Goal: Contribute content

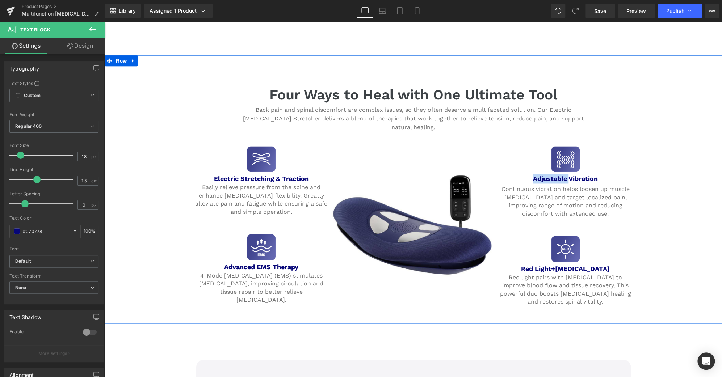
scroll to position [619, 0]
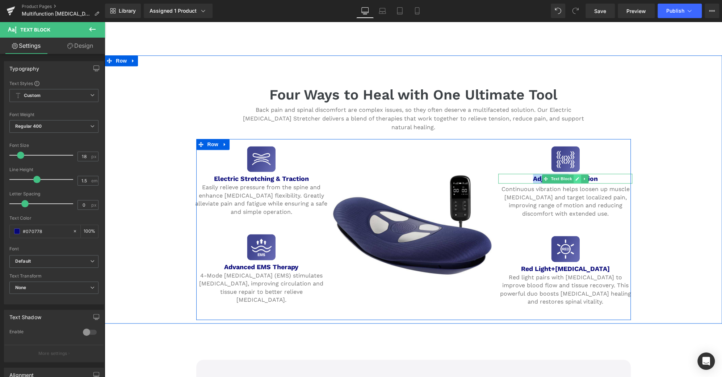
click at [574, 175] on link at bounding box center [578, 179] width 8 height 9
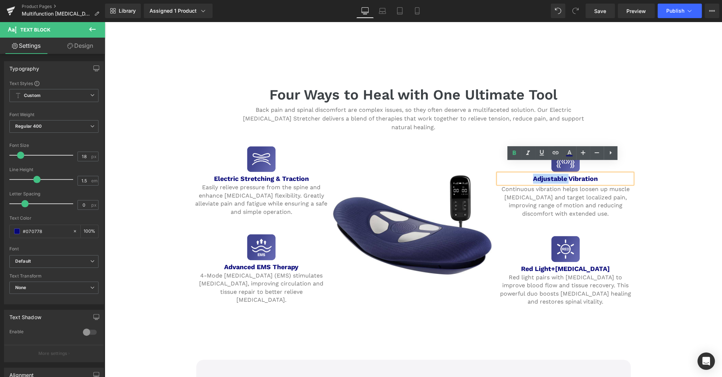
click at [574, 175] on b "Adjustable Vibration" at bounding box center [565, 179] width 65 height 8
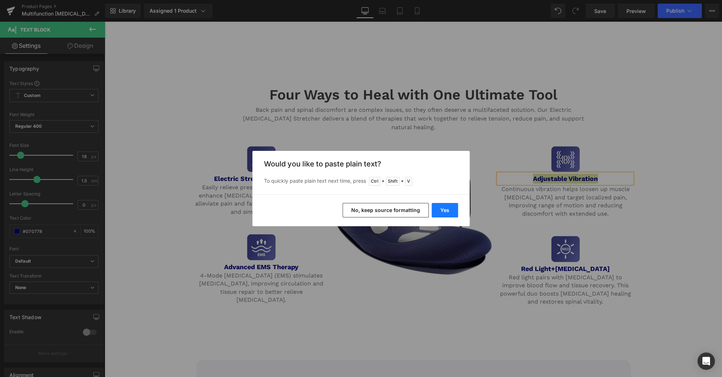
click at [448, 212] on button "Yes" at bounding box center [445, 210] width 26 height 14
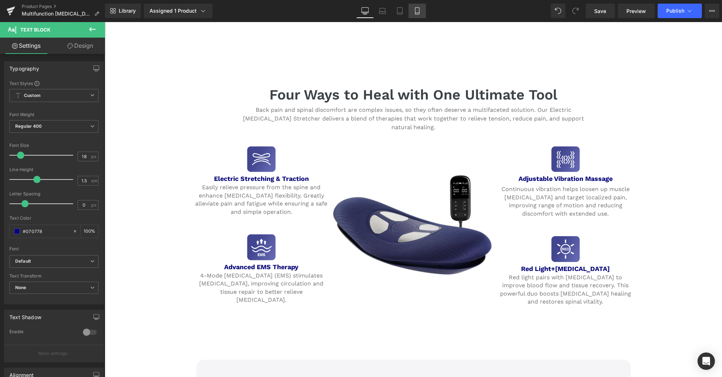
click at [414, 9] on icon at bounding box center [417, 10] width 7 height 7
type input "100"
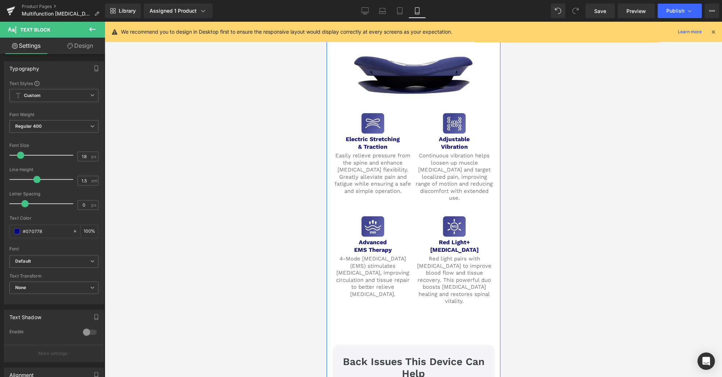
scroll to position [800, 0]
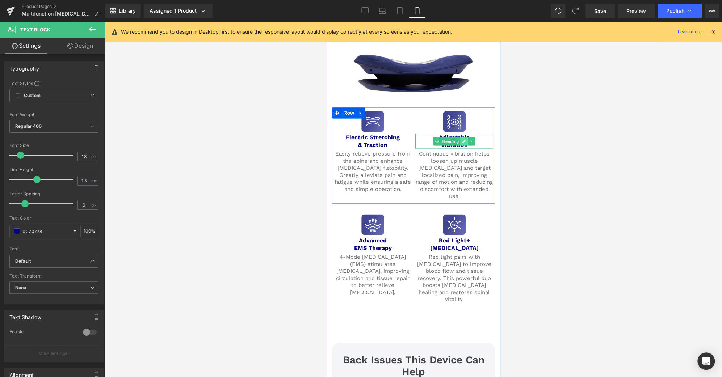
click at [460, 137] on link at bounding box center [464, 141] width 8 height 9
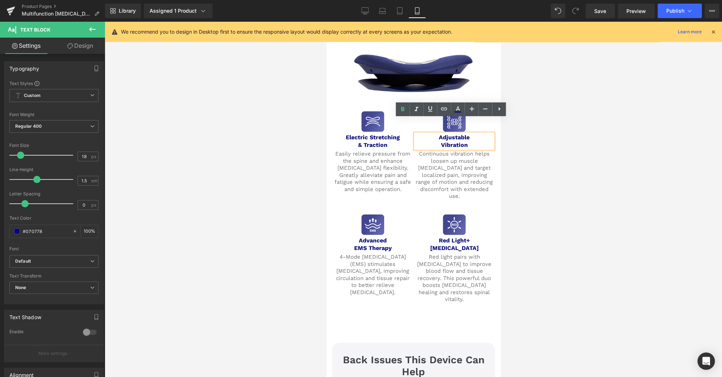
click at [458, 141] on b "Vibration" at bounding box center [454, 144] width 27 height 7
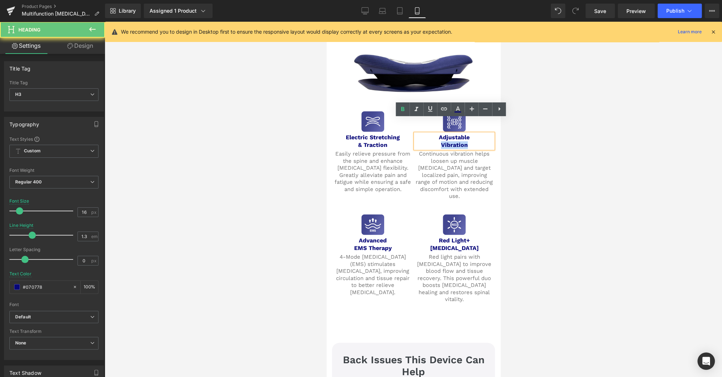
click at [458, 141] on b "Vibration" at bounding box center [454, 144] width 27 height 7
click at [463, 141] on b "Vibration" at bounding box center [454, 144] width 27 height 7
drag, startPoint x: 476, startPoint y: 131, endPoint x: 403, endPoint y: 107, distance: 75.8
click at [403, 108] on div "Image Electric Stretching & Traction Heading Easily relieve pressure from the s…" at bounding box center [413, 156] width 163 height 96
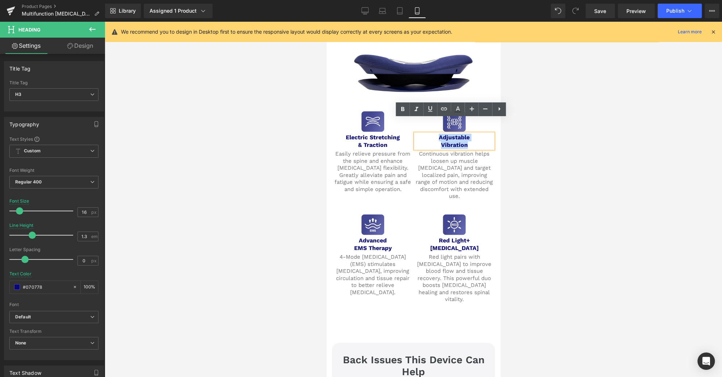
paste div
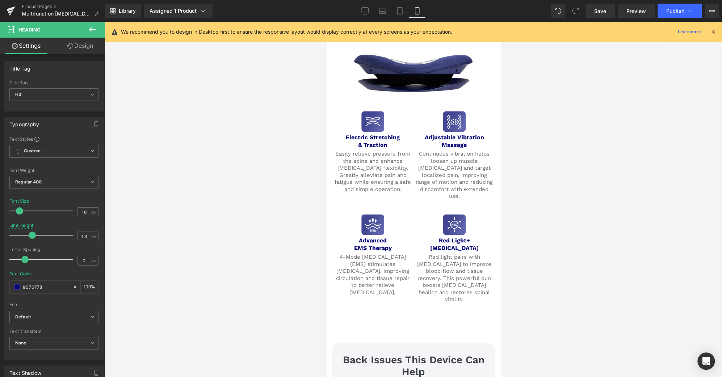
click at [501, 155] on div at bounding box center [413, 200] width 617 height 356
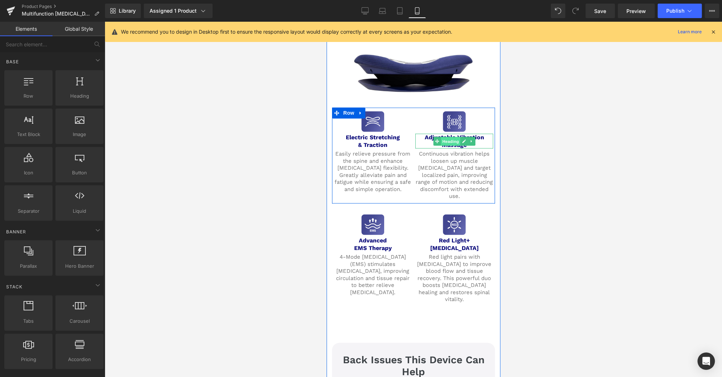
click at [447, 137] on span "Heading" at bounding box center [450, 141] width 20 height 9
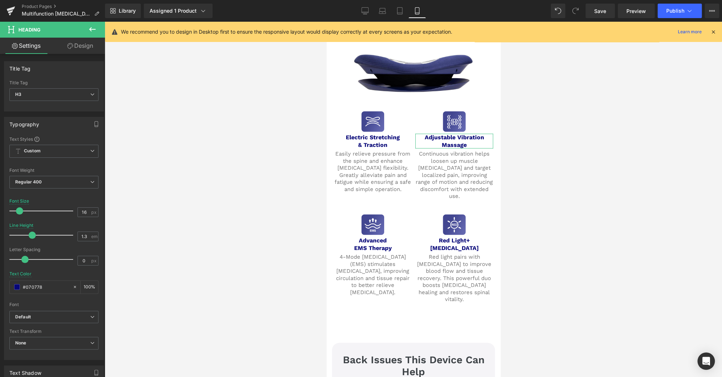
click at [78, 50] on link "Design" at bounding box center [80, 46] width 53 height 16
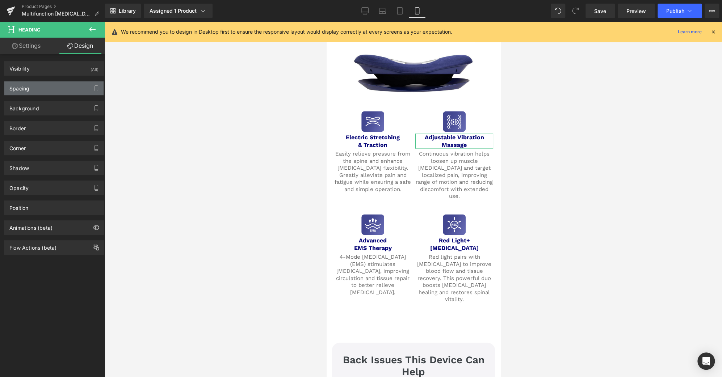
type input "5"
type input "0"
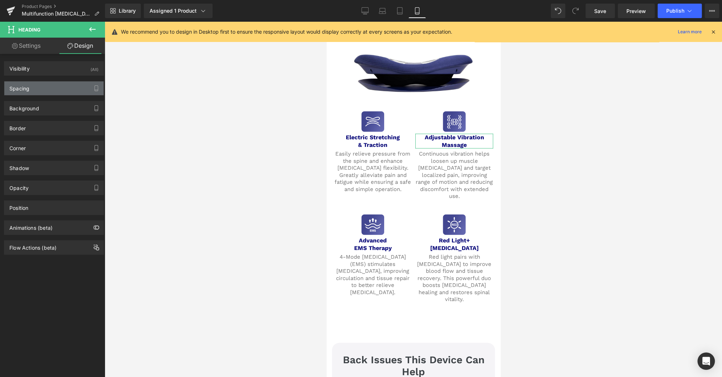
type input "0"
click at [45, 88] on div "Spacing" at bounding box center [53, 88] width 99 height 14
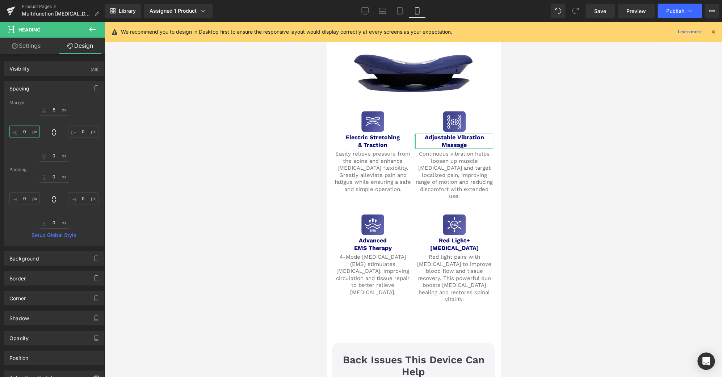
click at [26, 131] on input "0" at bounding box center [24, 132] width 30 height 12
type input "-2"
click at [83, 132] on input "0" at bounding box center [83, 132] width 30 height 12
type input "-2"
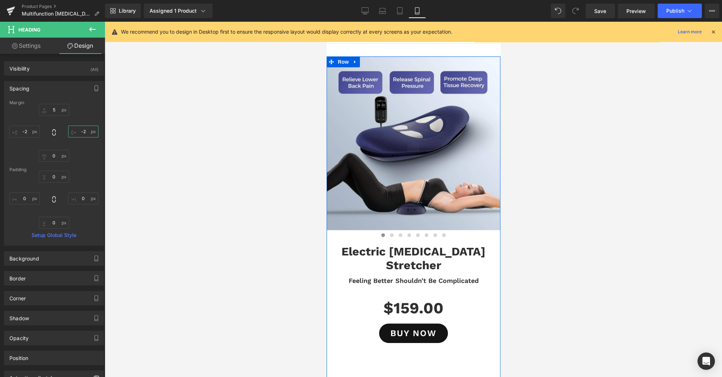
scroll to position [0, 0]
click at [390, 234] on span at bounding box center [392, 236] width 4 height 4
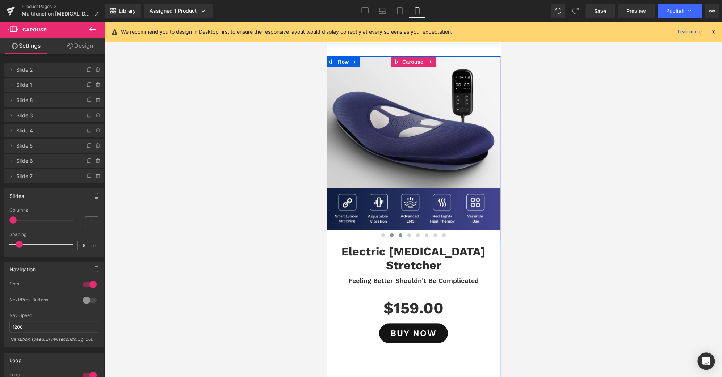
click at [398, 236] on span at bounding box center [400, 236] width 4 height 4
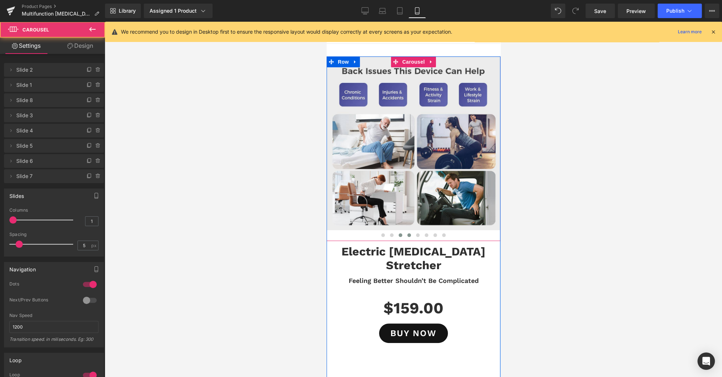
click at [407, 235] on span at bounding box center [409, 236] width 4 height 4
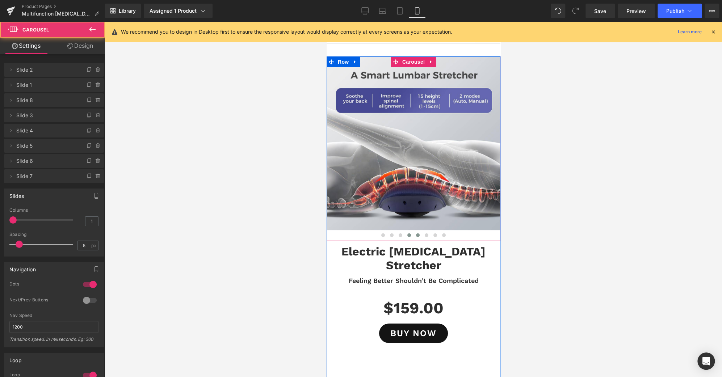
click at [416, 234] on span at bounding box center [418, 236] width 4 height 4
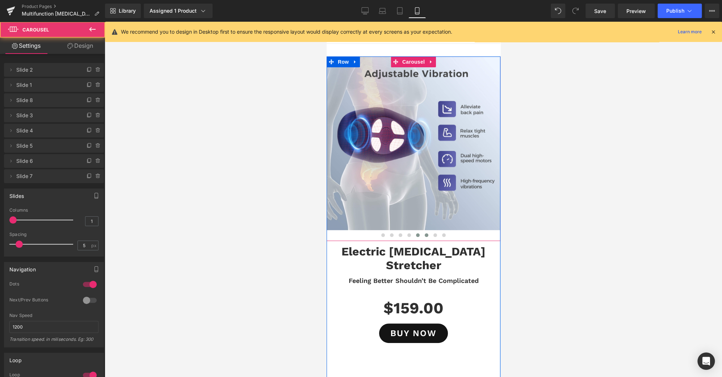
click at [424, 234] on span at bounding box center [426, 236] width 4 height 4
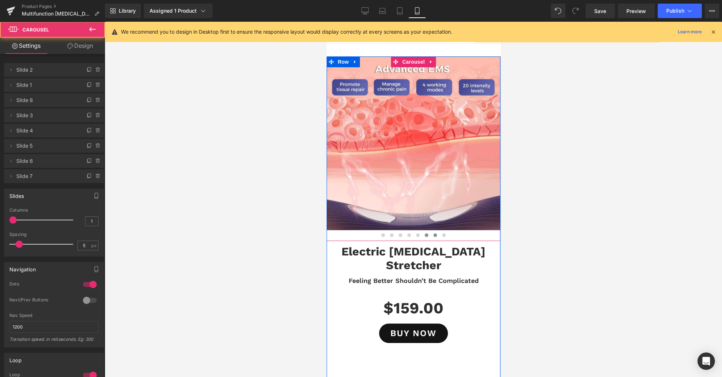
click at [431, 234] on button at bounding box center [435, 235] width 9 height 7
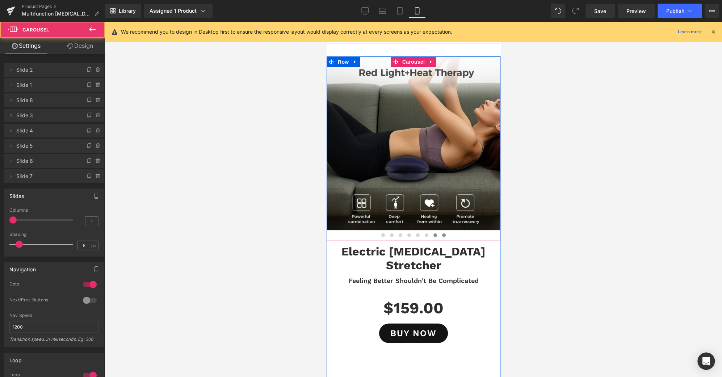
click at [442, 234] on span at bounding box center [444, 236] width 4 height 4
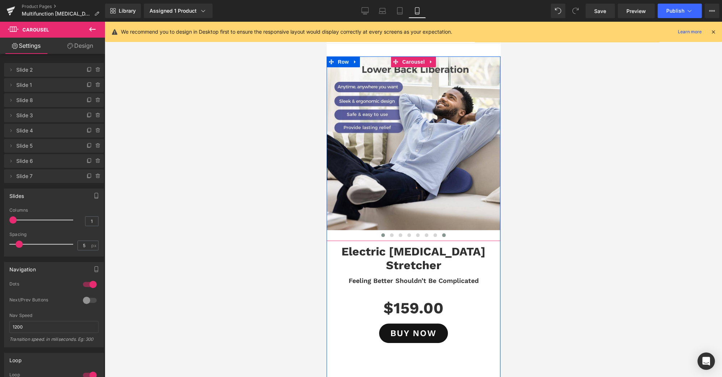
click at [378, 235] on button at bounding box center [382, 235] width 9 height 7
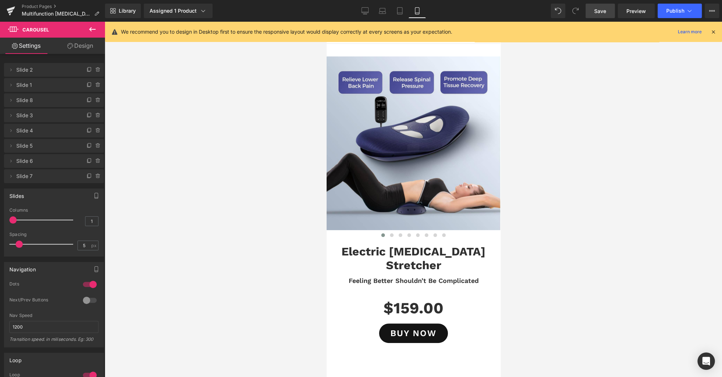
drag, startPoint x: 602, startPoint y: 11, endPoint x: 37, endPoint y: 257, distance: 616.2
click at [602, 11] on span "Save" at bounding box center [600, 11] width 12 height 8
click at [682, 13] on span "Publish" at bounding box center [675, 11] width 18 height 6
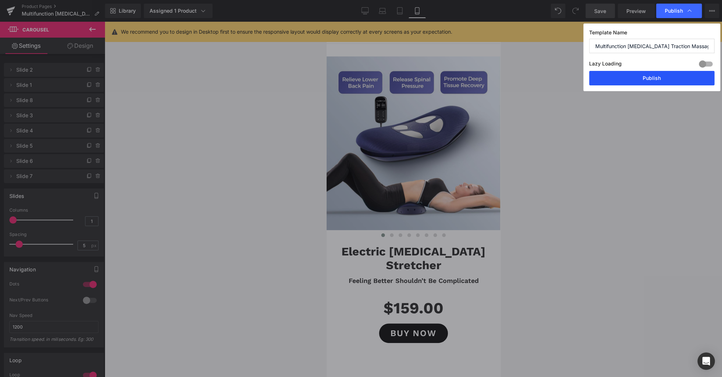
click at [665, 78] on button "Publish" at bounding box center [651, 78] width 125 height 14
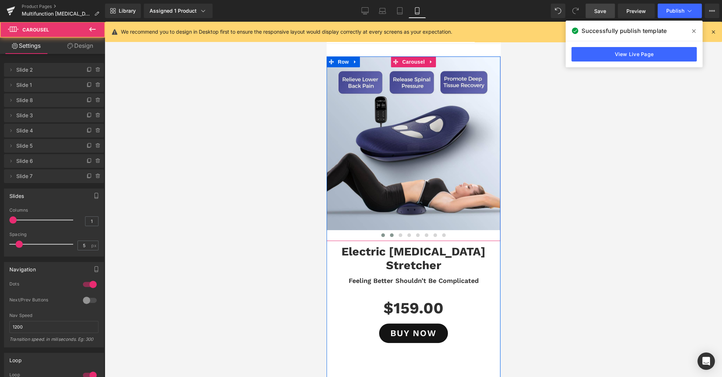
click at [390, 235] on span at bounding box center [392, 236] width 4 height 4
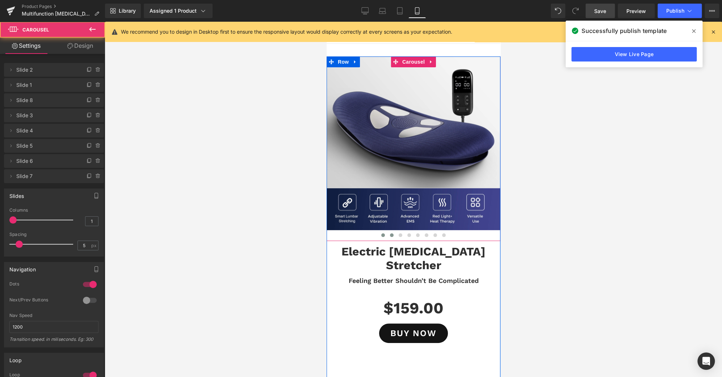
click at [380, 237] on button at bounding box center [382, 235] width 9 height 7
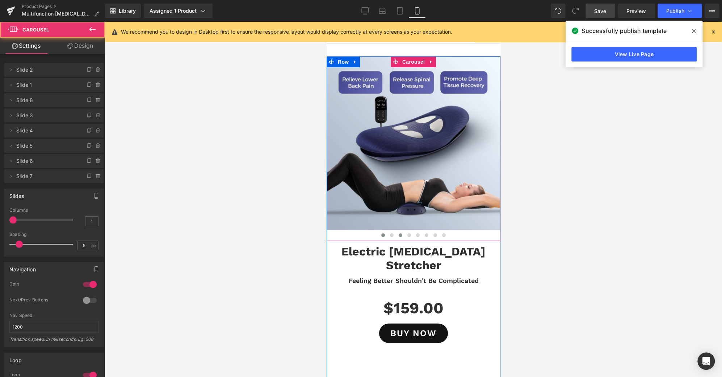
click at [396, 235] on button at bounding box center [400, 235] width 9 height 7
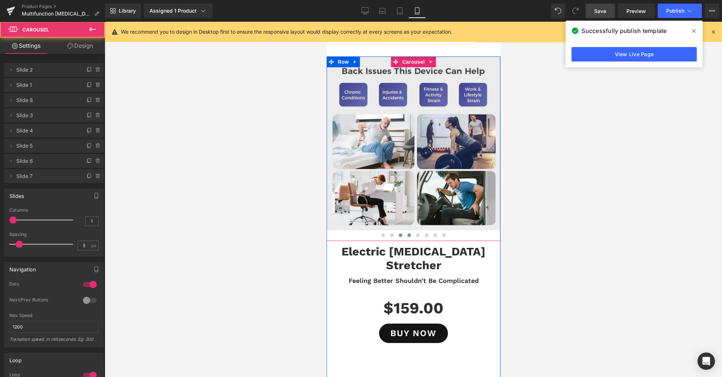
click at [407, 235] on span at bounding box center [409, 236] width 4 height 4
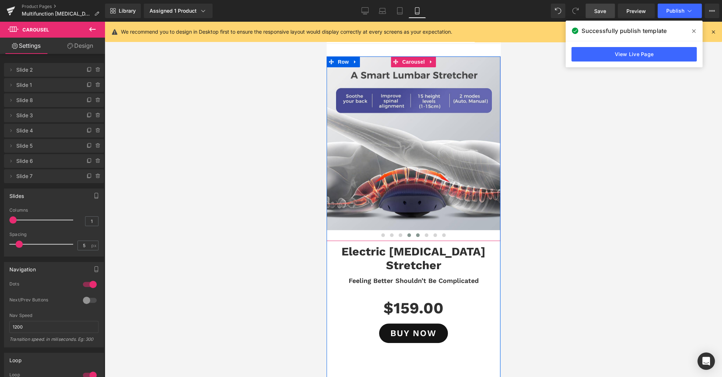
click at [413, 235] on button at bounding box center [417, 235] width 9 height 7
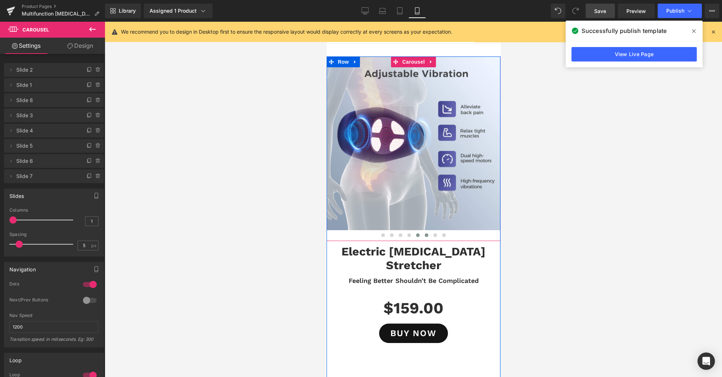
click at [424, 235] on span at bounding box center [426, 236] width 4 height 4
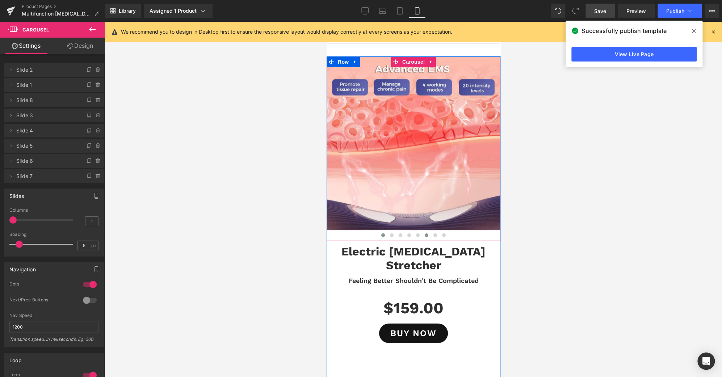
click at [381, 236] on button at bounding box center [382, 235] width 9 height 7
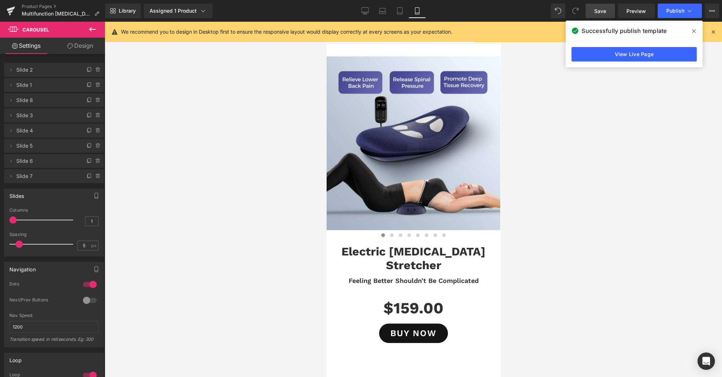
click at [694, 32] on icon at bounding box center [694, 31] width 4 height 4
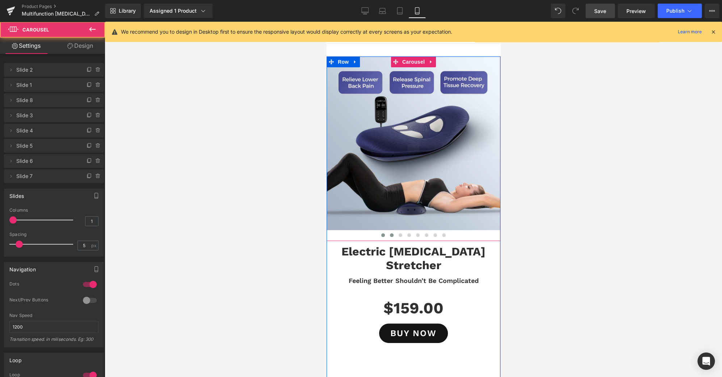
click at [387, 233] on button at bounding box center [391, 235] width 9 height 7
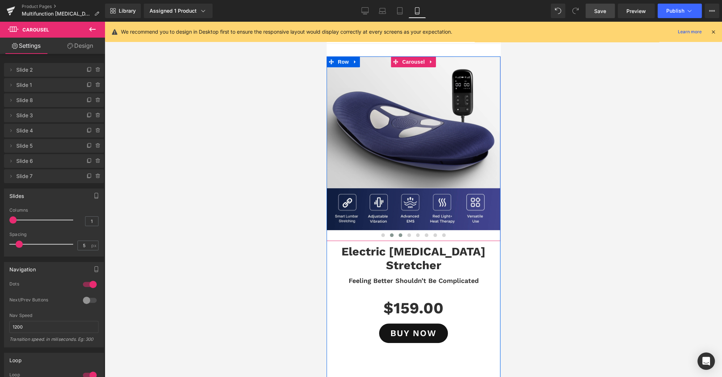
click at [398, 234] on span at bounding box center [400, 236] width 4 height 4
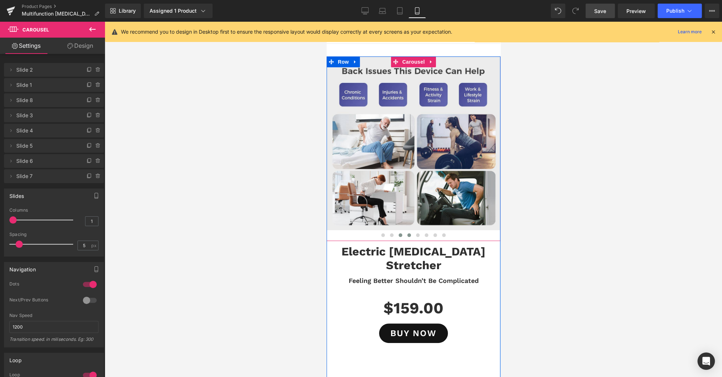
click at [407, 235] on span at bounding box center [409, 236] width 4 height 4
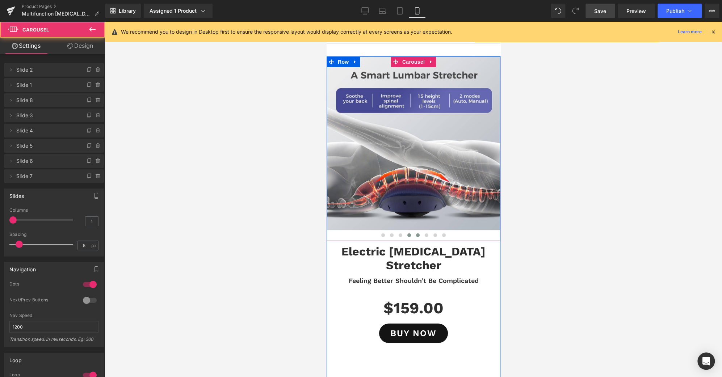
click at [416, 236] on span at bounding box center [418, 236] width 4 height 4
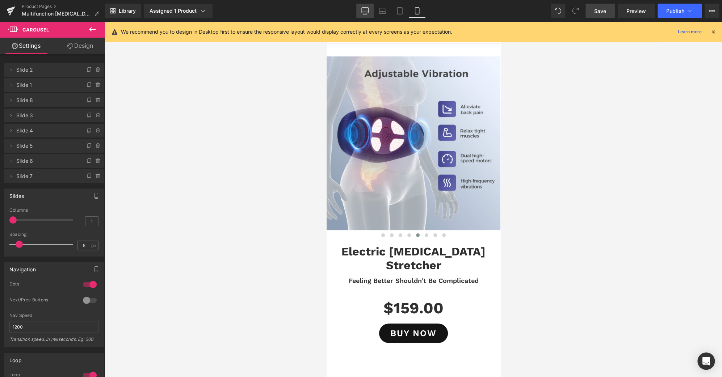
click at [367, 16] on link "Desktop" at bounding box center [364, 11] width 17 height 14
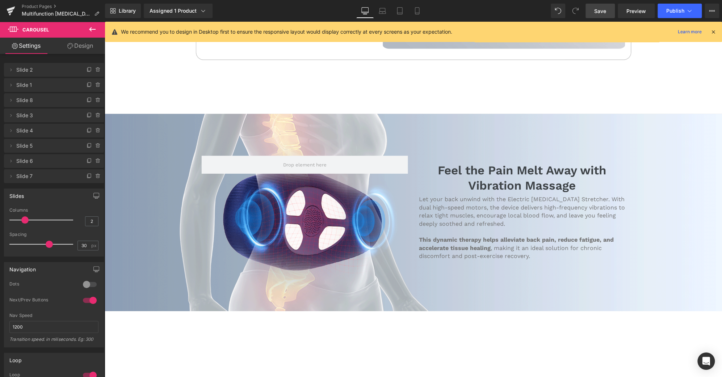
scroll to position [1440, 0]
drag, startPoint x: 420, startPoint y: 15, endPoint x: 118, endPoint y: 198, distance: 353.6
click at [420, 15] on link "Mobile" at bounding box center [417, 11] width 17 height 14
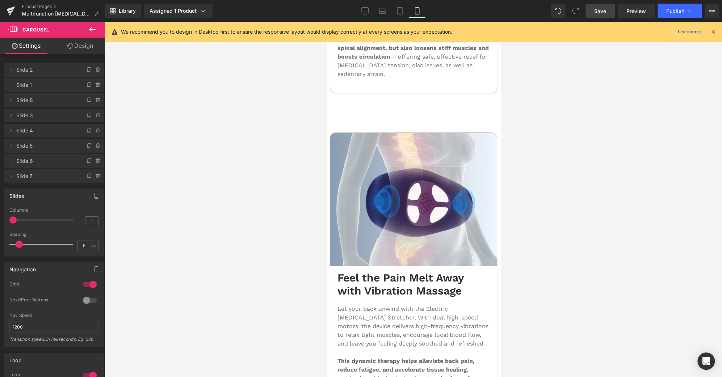
scroll to position [1761, 0]
drag, startPoint x: 361, startPoint y: 11, endPoint x: 370, endPoint y: 128, distance: 117.7
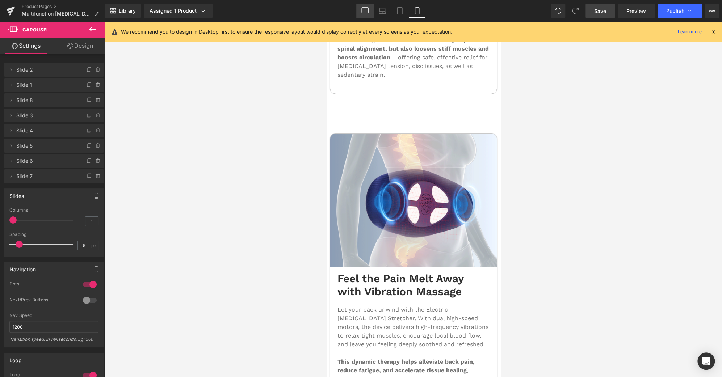
click at [361, 11] on link "Desktop" at bounding box center [364, 11] width 17 height 14
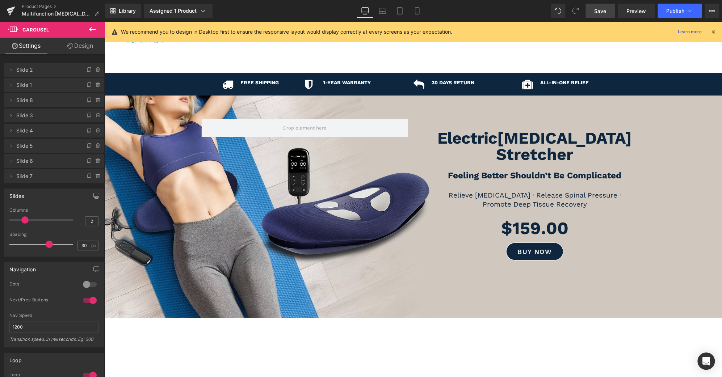
scroll to position [0, 0]
click at [419, 5] on div "Library Assigned 1 Product Product Preview Electric [MEDICAL_DATA] Stretcher Ma…" at bounding box center [413, 11] width 617 height 22
click at [418, 11] on icon at bounding box center [417, 10] width 7 height 7
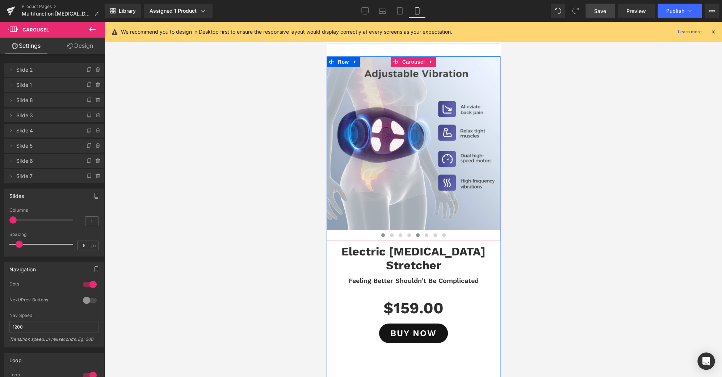
click at [380, 238] on button at bounding box center [382, 235] width 9 height 7
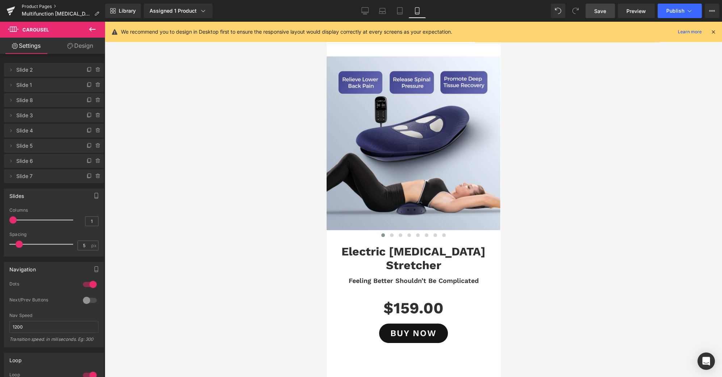
click at [49, 6] on link "Product Pages" at bounding box center [63, 7] width 83 height 6
